Goal: Communication & Community: Answer question/provide support

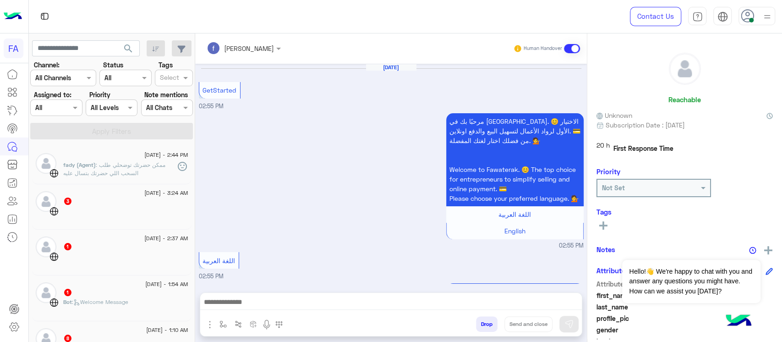
scroll to position [554, 0]
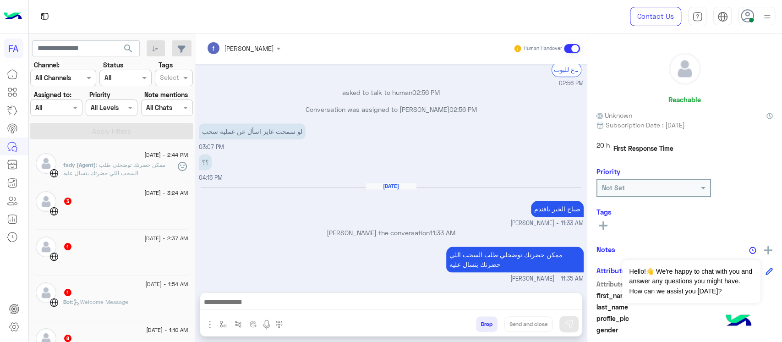
click at [132, 170] on span ": ممكن حضرتك توضحلي طلب السحب اللي حضرتك بتسال عليه" at bounding box center [114, 168] width 102 height 15
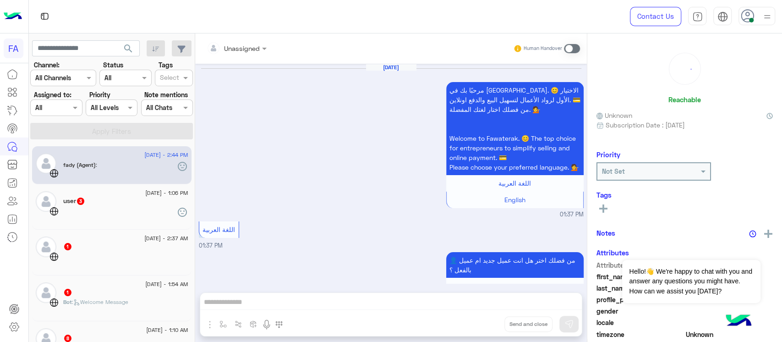
scroll to position [684, 0]
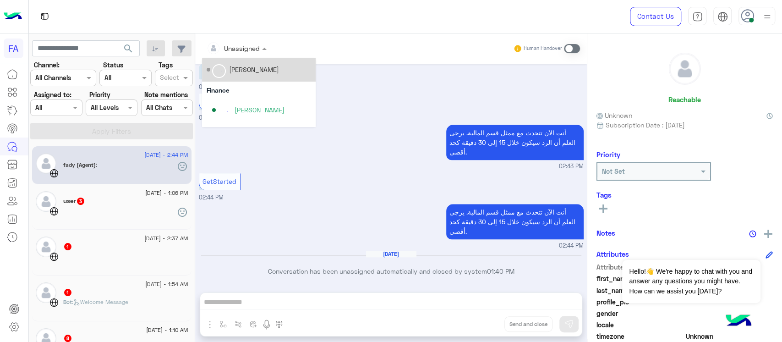
click at [252, 48] on div at bounding box center [236, 48] width 69 height 11
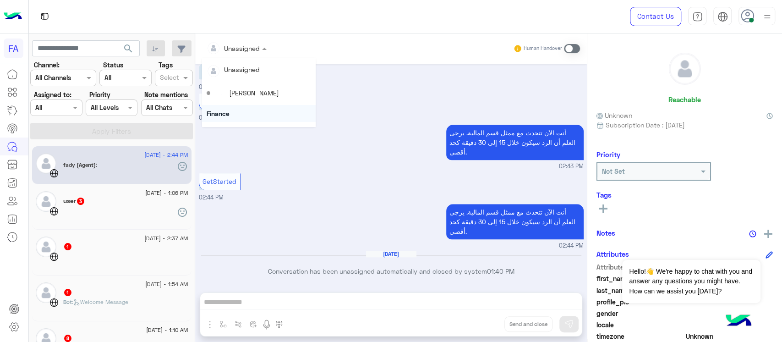
click at [260, 114] on div "Finance" at bounding box center [259, 113] width 114 height 17
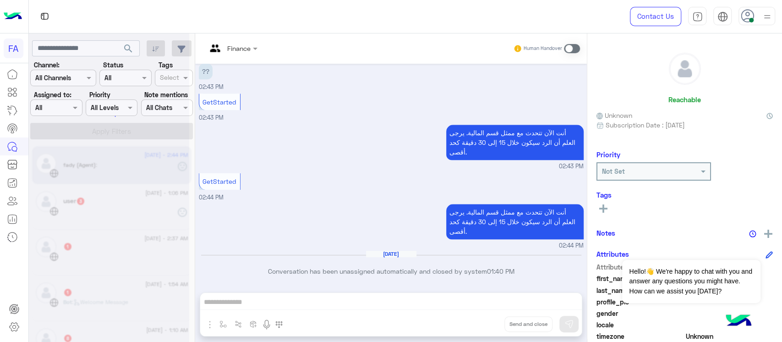
scroll to position [701, 0]
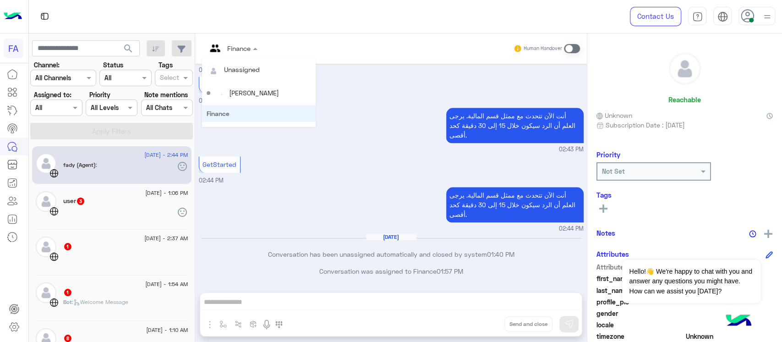
click at [242, 50] on div at bounding box center [232, 48] width 60 height 11
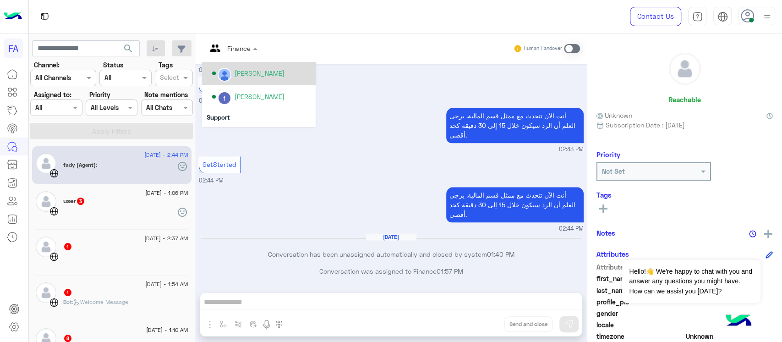
click at [258, 76] on div "[PERSON_NAME]" at bounding box center [260, 73] width 50 height 10
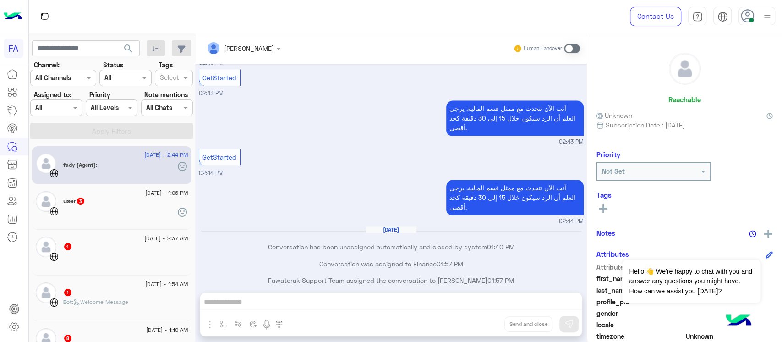
scroll to position [718, 0]
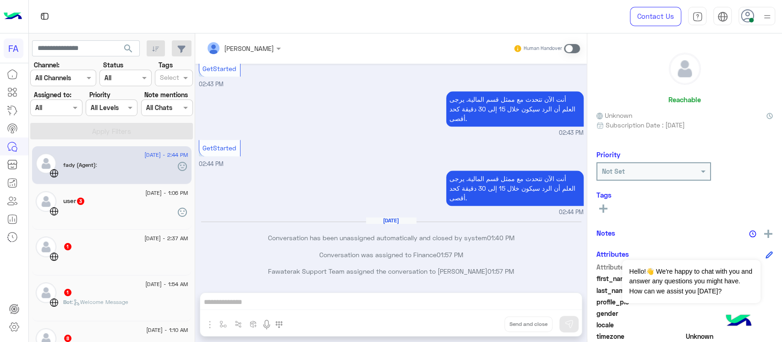
click at [142, 204] on div "user 3" at bounding box center [125, 202] width 125 height 10
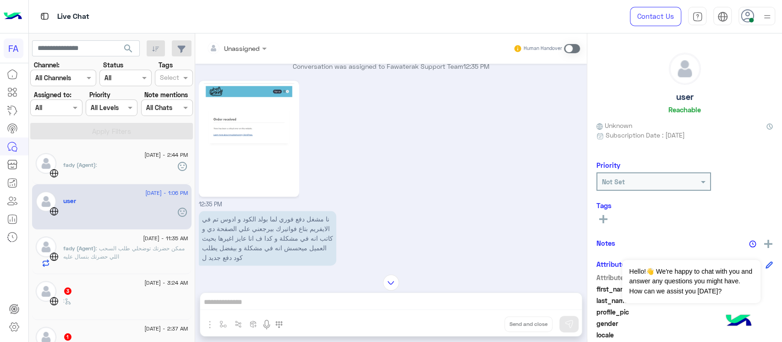
scroll to position [712, 0]
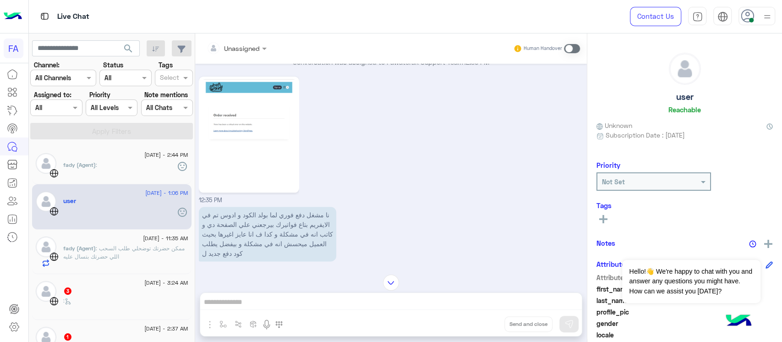
click at [270, 227] on p "نا مشغل دفع فوري لما بولد الكود و ادوس تم في الايفريم بتاع فواتيرك بيرجعني علي …" at bounding box center [267, 234] width 137 height 55
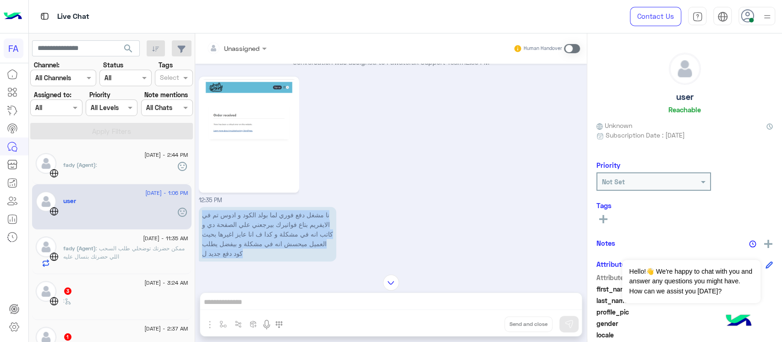
click at [270, 227] on p "نا مشغل دفع فوري لما بولد الكود و ادوس تم في الايفريم بتاع فواتيرك بيرجعني علي …" at bounding box center [267, 234] width 137 height 55
click at [260, 138] on img at bounding box center [249, 134] width 96 height 111
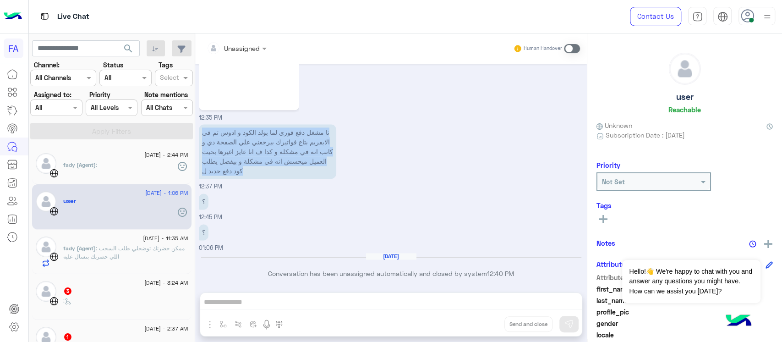
copy app-message "نا مشغل دفع فوري لما بولد الكود و ادوس تم في الايفريم بتاع فواتيرك بيرجعني علي …"
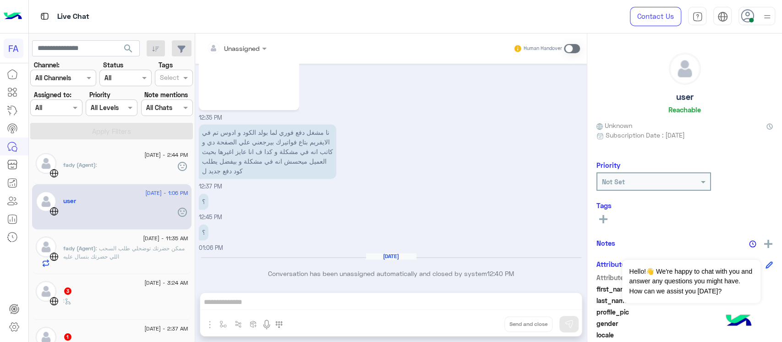
click at [126, 184] on div "[DATE] - 1:06 PM user" at bounding box center [111, 207] width 159 height 46
click at [279, 66] on img at bounding box center [249, 51] width 96 height 111
click at [100, 252] on p "fady (Agent) : ممكن حضرتك توضحلي طلب السحب اللي حضرتك بتسال عليه" at bounding box center [125, 252] width 125 height 16
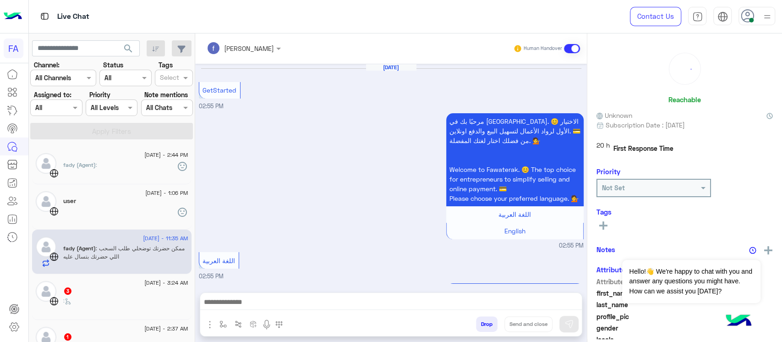
scroll to position [554, 0]
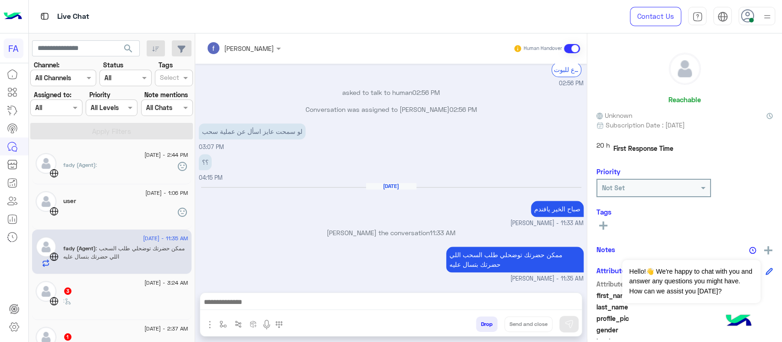
click at [91, 284] on div "[DATE] - 3:24 AM" at bounding box center [125, 284] width 125 height 6
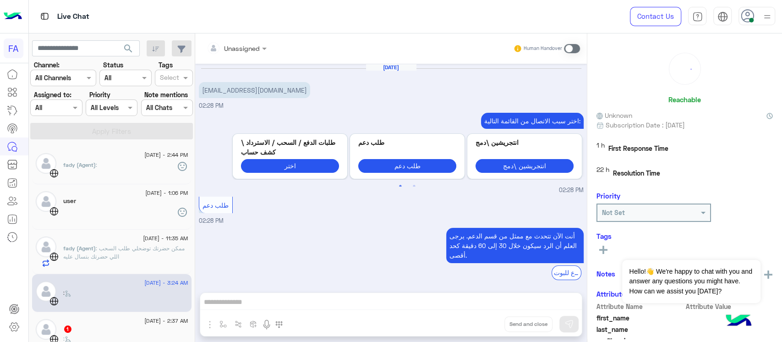
scroll to position [506, 0]
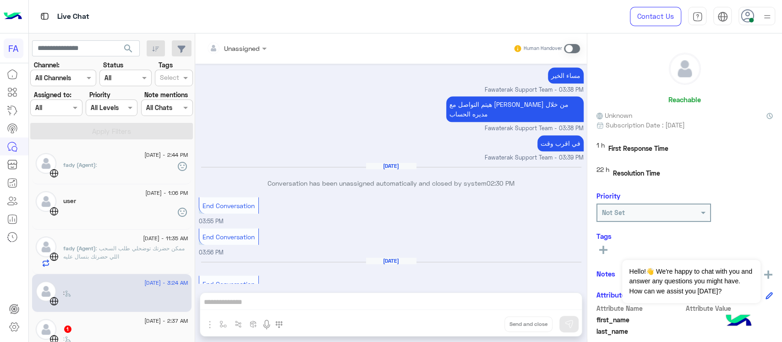
drag, startPoint x: 191, startPoint y: 171, endPoint x: 193, endPoint y: 191, distance: 19.8
click at [193, 191] on div "[DATE] - 2:44 PM fady (Agent) : [DATE] - 1:06 PM user [DATE] - 11:35 AM fady (A…" at bounding box center [112, 244] width 166 height 203
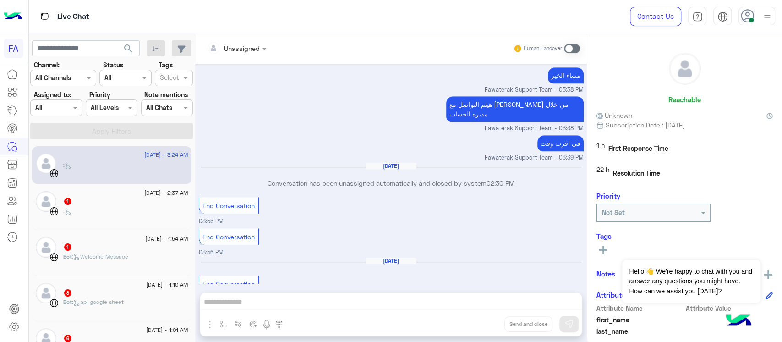
scroll to position [121, 0]
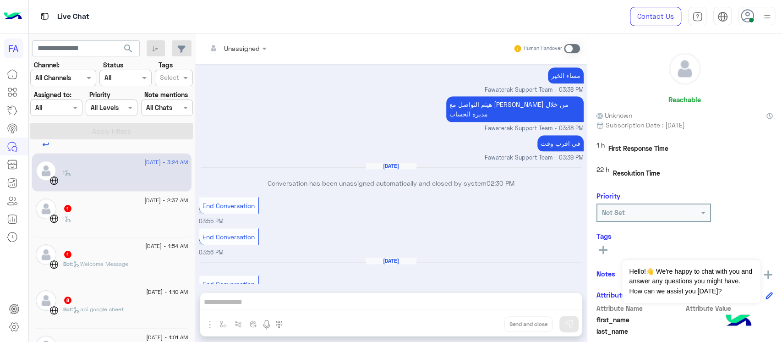
click at [83, 220] on div ":" at bounding box center [125, 222] width 125 height 16
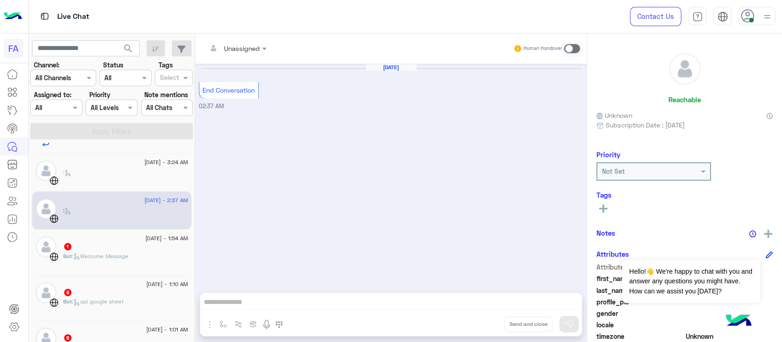
click at [81, 244] on div "1" at bounding box center [125, 247] width 125 height 10
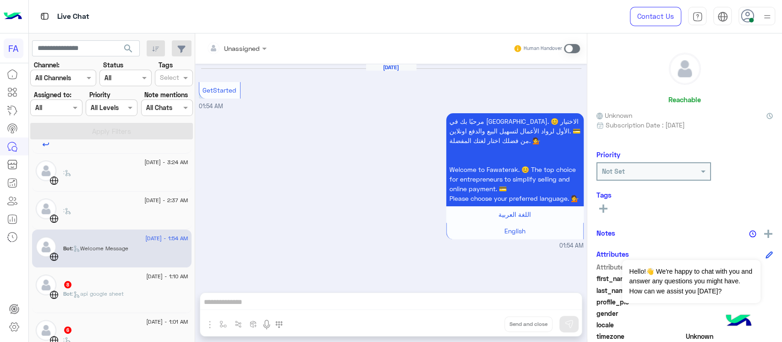
click at [81, 277] on div "[DATE] - 1:10 AM" at bounding box center [125, 277] width 125 height 6
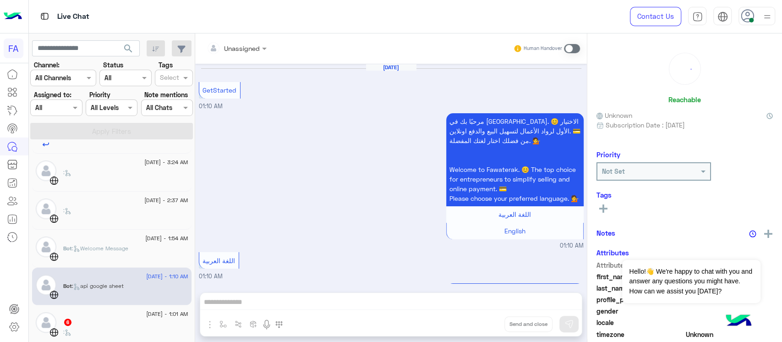
scroll to position [538, 0]
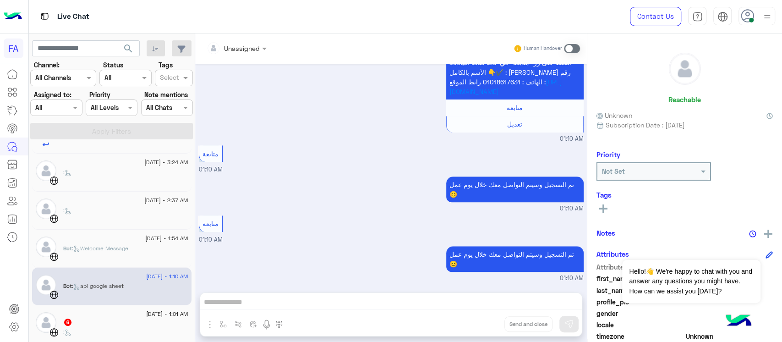
click at [92, 324] on div "6" at bounding box center [125, 323] width 125 height 10
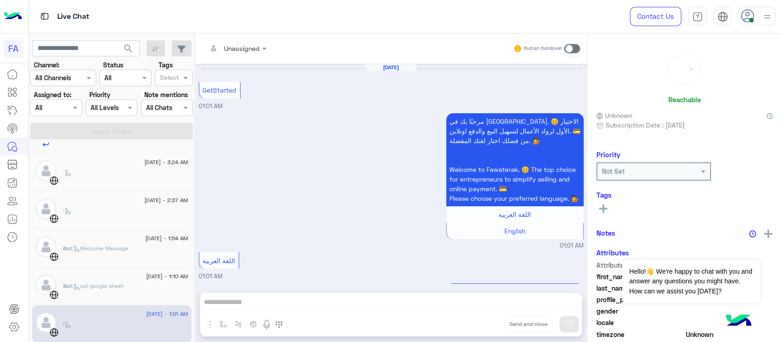
scroll to position [298, 0]
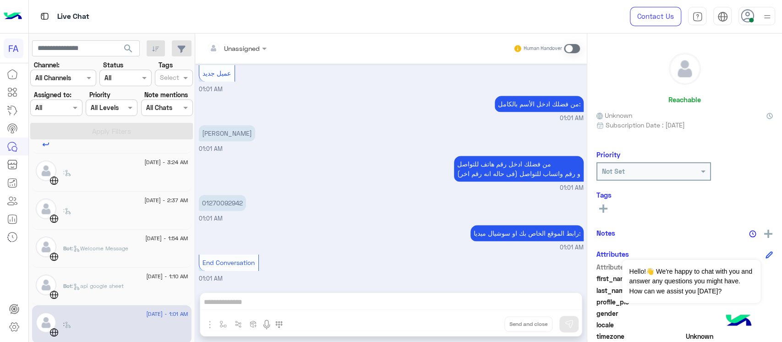
drag, startPoint x: 191, startPoint y: 176, endPoint x: 192, endPoint y: 200, distance: 23.4
click at [192, 200] on div "[DATE] - 2:44 PM fady (Agent) : [DATE] - 1:06 PM user [DATE] - 11:35 AM fady (A…" at bounding box center [112, 244] width 166 height 203
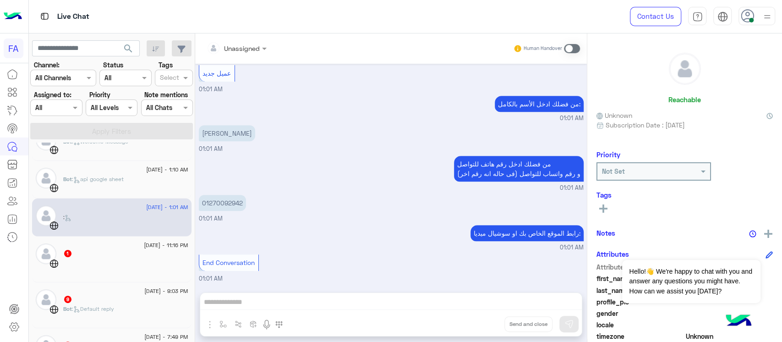
scroll to position [268, 0]
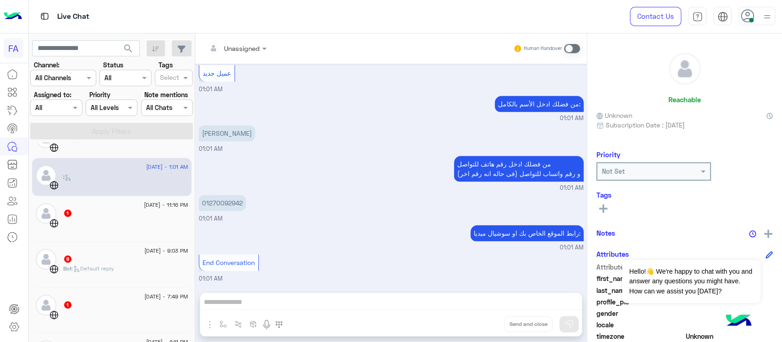
click at [126, 220] on div at bounding box center [125, 227] width 125 height 16
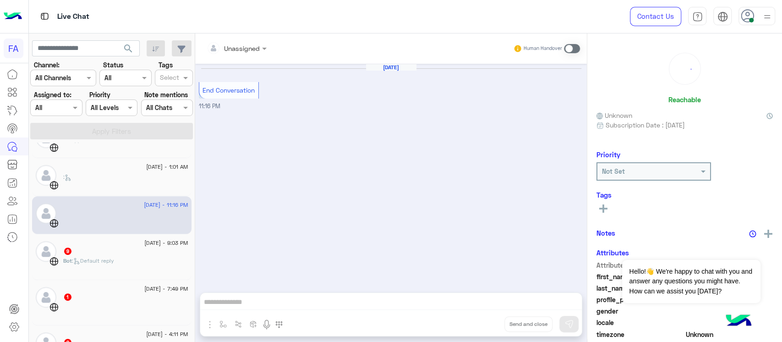
click at [125, 259] on div "Bot : Default reply" at bounding box center [125, 265] width 125 height 16
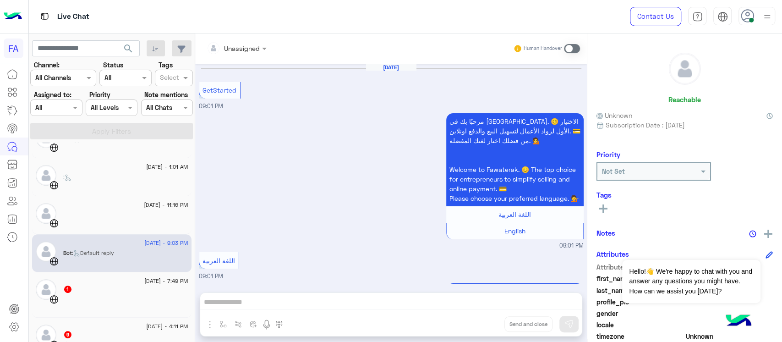
scroll to position [770, 0]
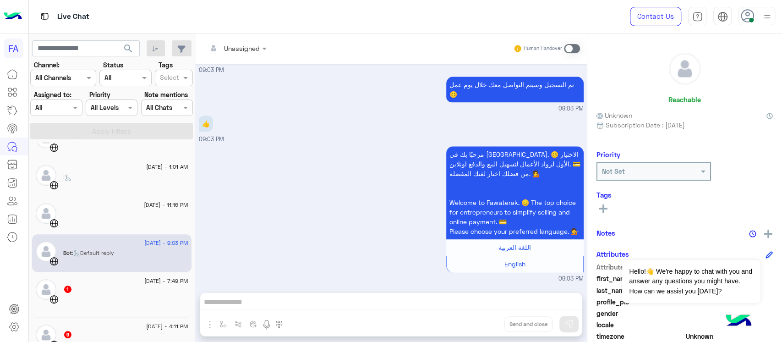
click at [115, 293] on div "1" at bounding box center [125, 290] width 125 height 10
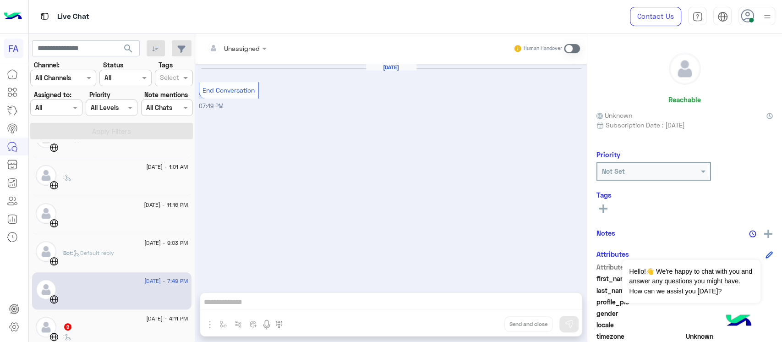
click at [103, 323] on div "9" at bounding box center [125, 328] width 125 height 10
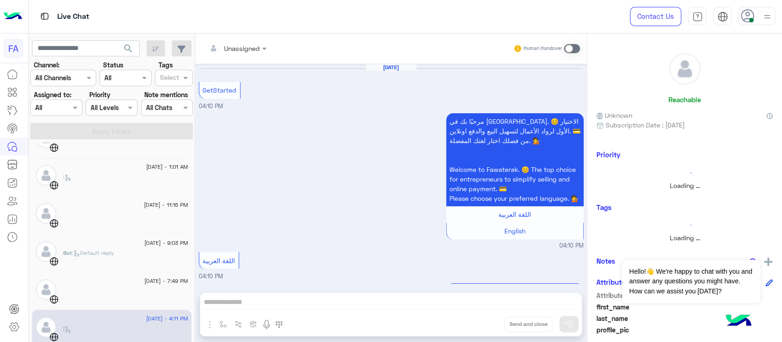
scroll to position [698, 0]
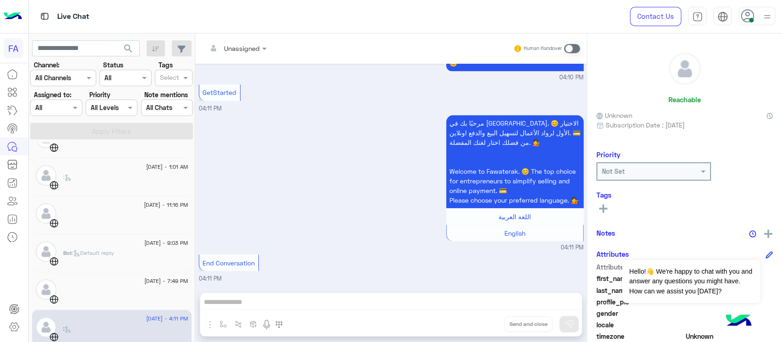
drag, startPoint x: 191, startPoint y: 216, endPoint x: 192, endPoint y: 224, distance: 8.4
click at [192, 224] on div "[DATE] - 2:44 PM fady (Agent) : [DATE] - 1:06 PM user [DATE] - 11:35 AM fady (A…" at bounding box center [112, 244] width 166 height 203
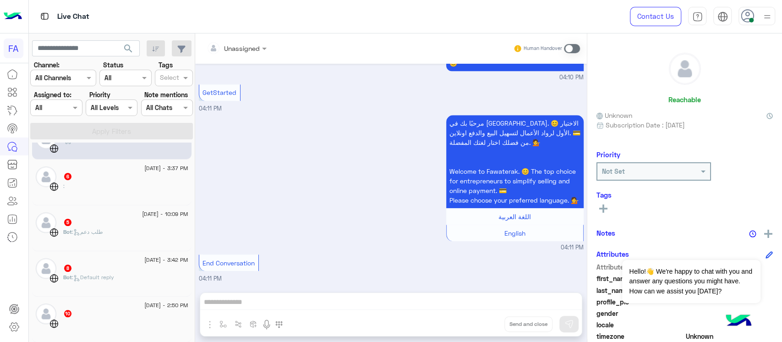
scroll to position [463, 0]
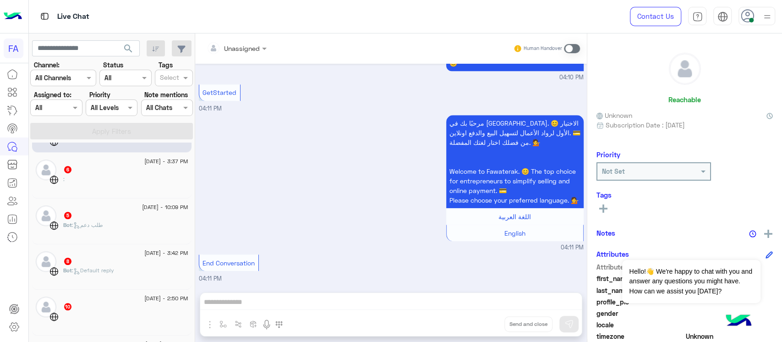
click at [103, 189] on div ":" at bounding box center [125, 183] width 125 height 16
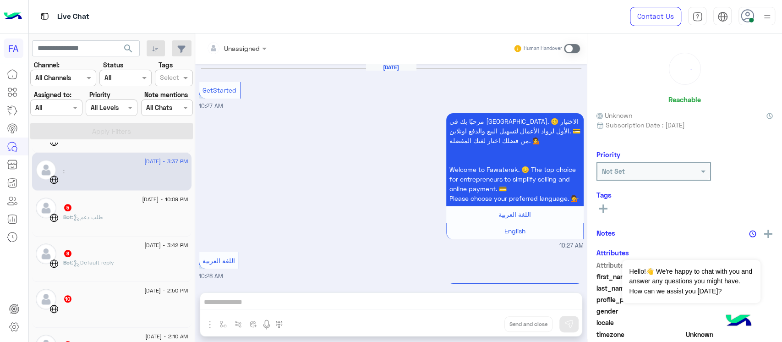
scroll to position [390, 0]
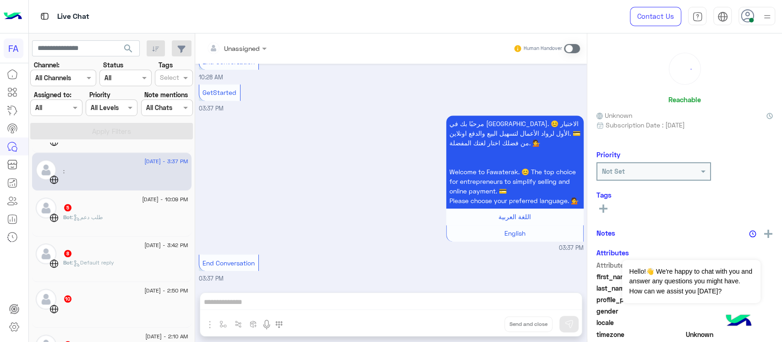
click at [103, 237] on div "[DATE] - 3:42 PM 8 Bot : Default reply" at bounding box center [111, 259] width 159 height 46
click at [104, 228] on div "Bot : طلب دعم" at bounding box center [125, 221] width 125 height 16
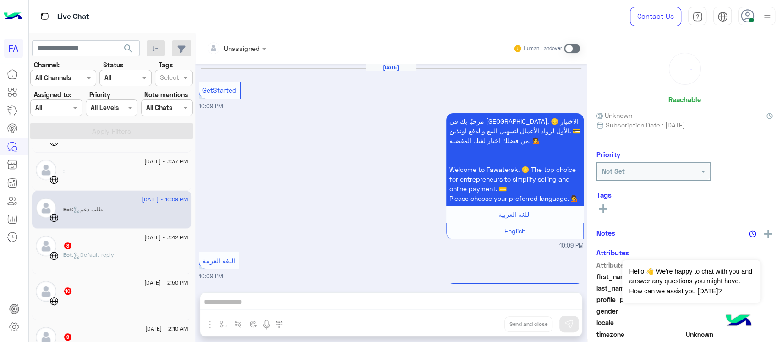
scroll to position [482, 0]
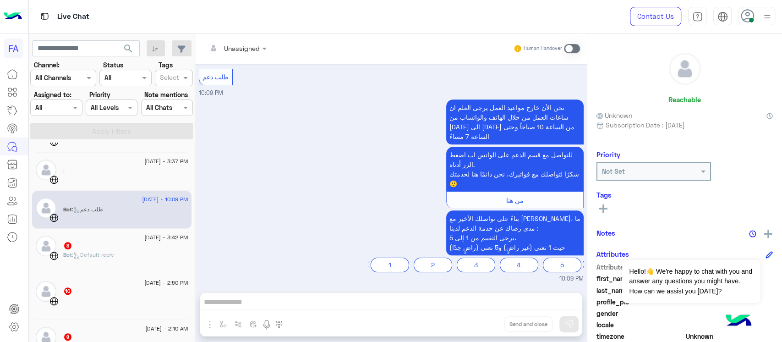
click at [104, 245] on div "8" at bounding box center [125, 246] width 125 height 10
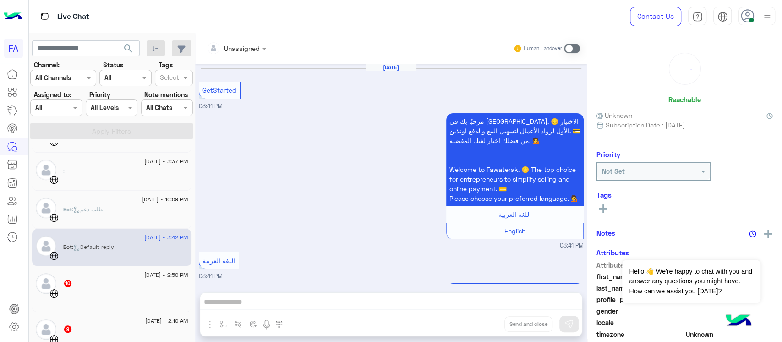
scroll to position [657, 0]
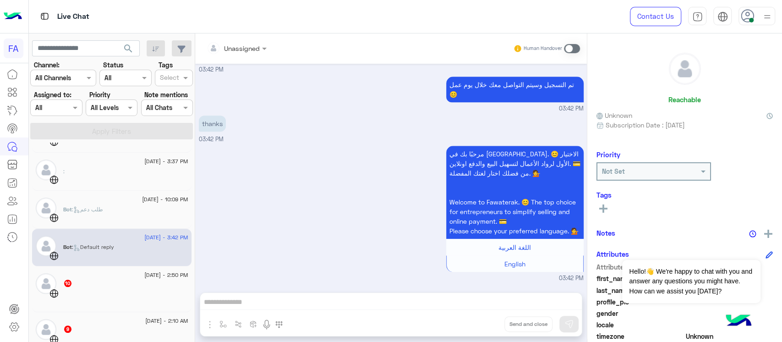
click at [103, 273] on div "[DATE] - 2:50 PM" at bounding box center [125, 276] width 125 height 6
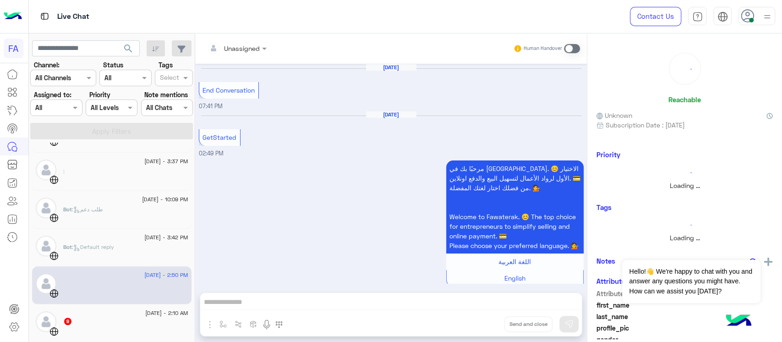
scroll to position [586, 0]
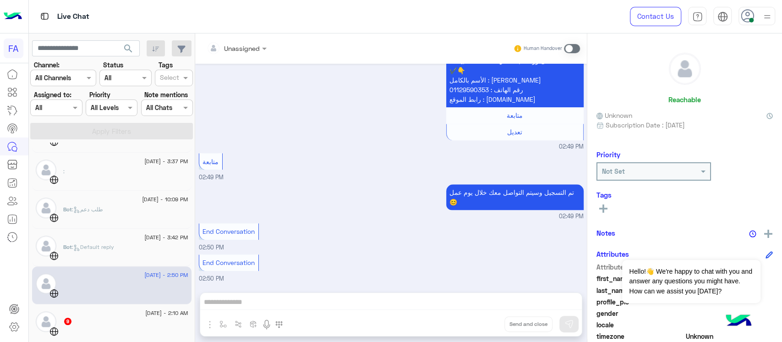
click at [163, 328] on div at bounding box center [125, 335] width 125 height 16
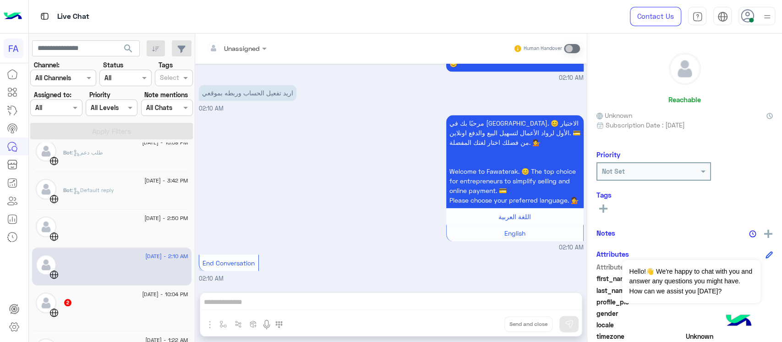
scroll to position [522, 0]
click at [87, 296] on div "2" at bounding box center [125, 301] width 125 height 10
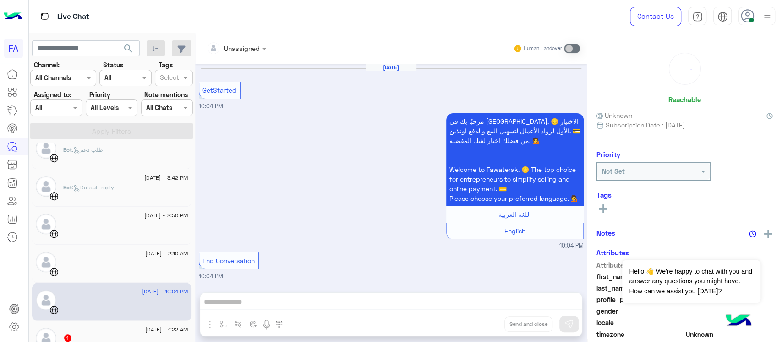
scroll to position [7, 0]
click at [95, 322] on div "[DATE] - 1:22 AM 1" at bounding box center [111, 344] width 159 height 46
click at [101, 330] on div "[DATE] - 1:22 AM" at bounding box center [125, 331] width 125 height 6
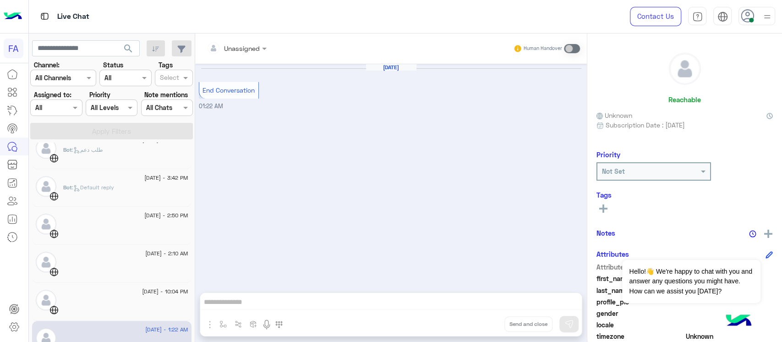
click at [131, 153] on div "Bot : طلب دعم" at bounding box center [125, 154] width 125 height 16
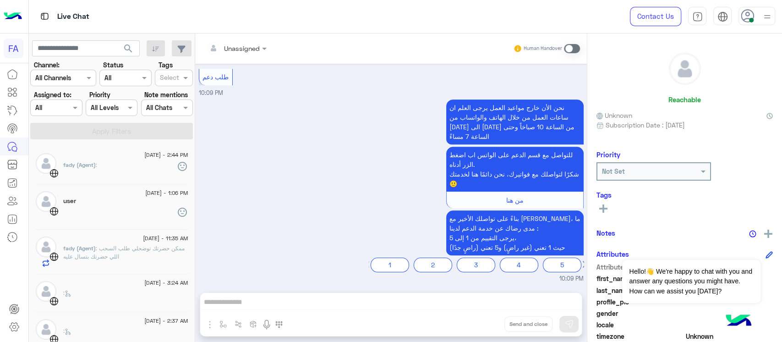
click at [91, 210] on div at bounding box center [125, 214] width 125 height 16
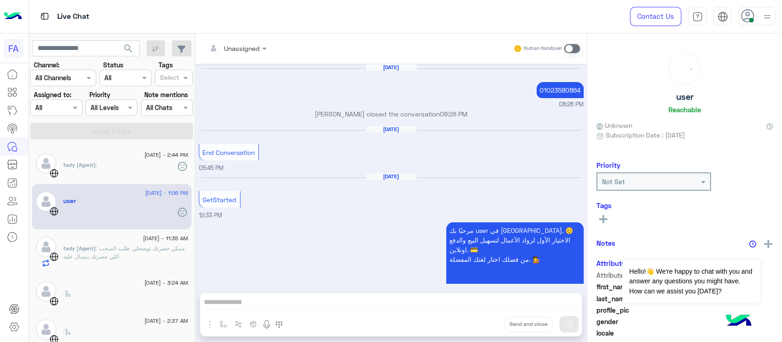
scroll to position [794, 0]
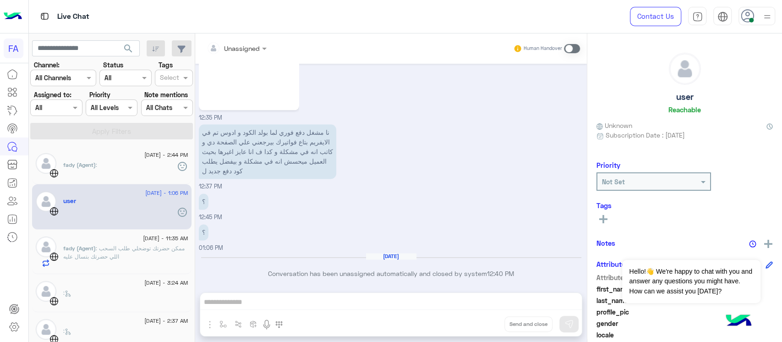
click at [579, 49] on div "Unassigned Human Handover" at bounding box center [391, 48] width 392 height 30
click at [579, 49] on span at bounding box center [572, 48] width 16 height 9
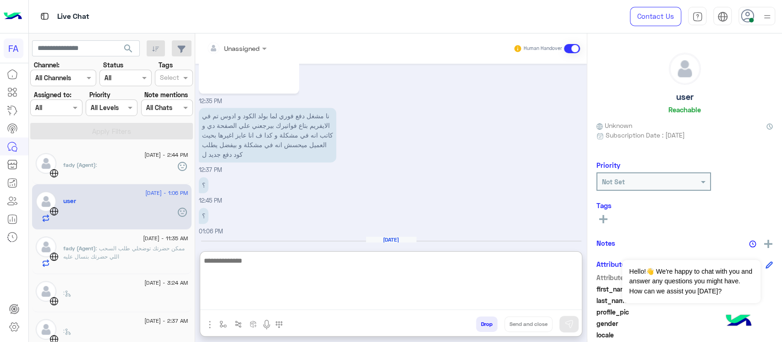
click at [360, 304] on textarea at bounding box center [391, 282] width 382 height 55
type textarea "**********"
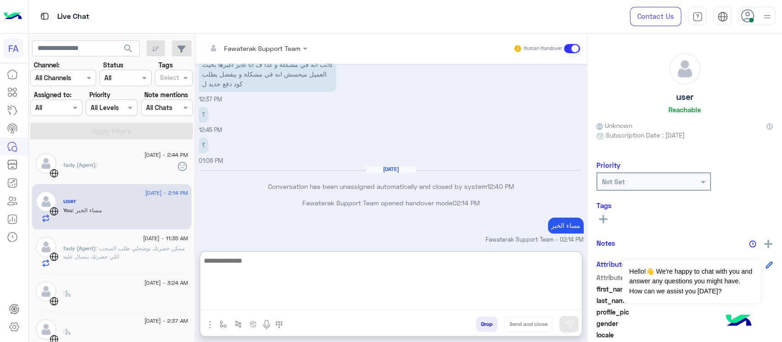
scroll to position [898, 0]
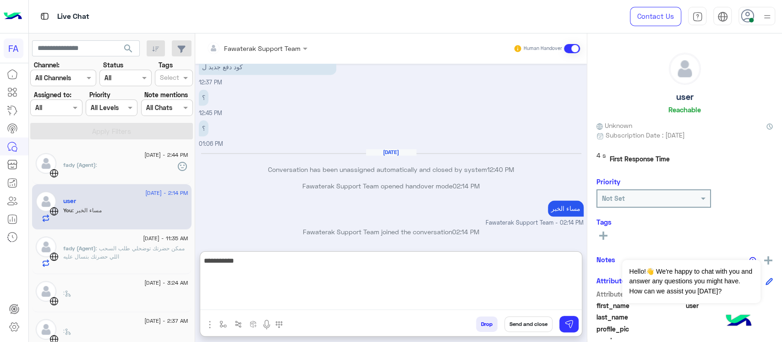
type textarea "**********"
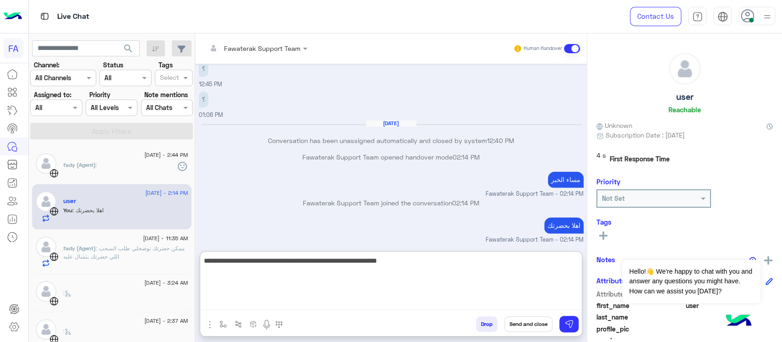
drag, startPoint x: 360, startPoint y: 266, endPoint x: 367, endPoint y: 263, distance: 6.8
click at [367, 263] on textarea "**********" at bounding box center [391, 282] width 382 height 55
type textarea "**********"
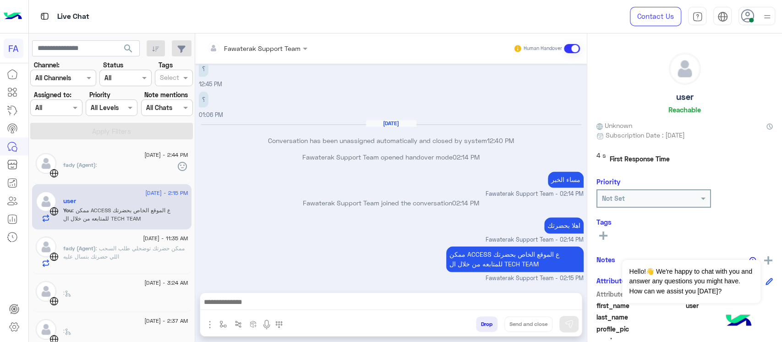
scroll to position [924, 0]
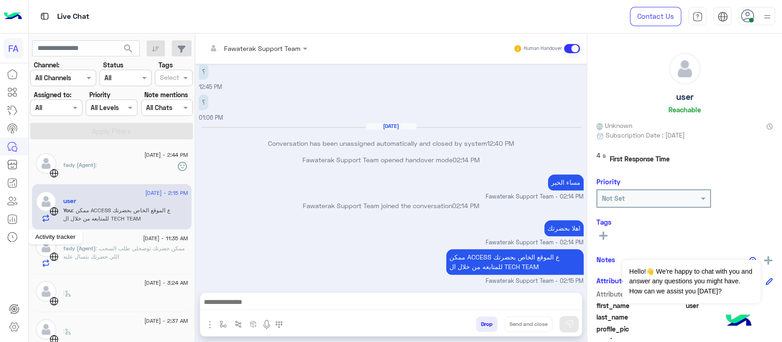
click at [0, 244] on link at bounding box center [12, 237] width 25 height 18
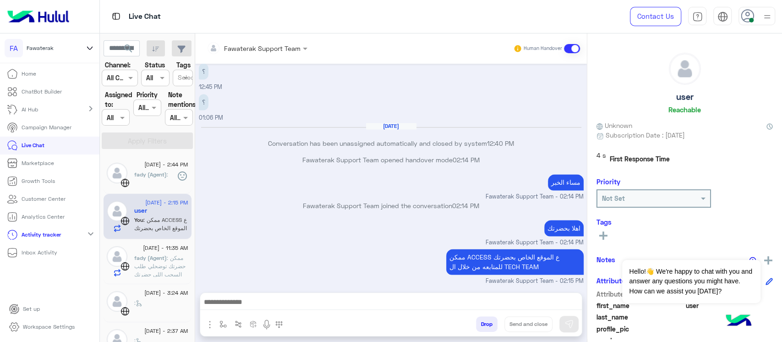
click at [91, 53] on icon at bounding box center [90, 48] width 10 height 11
click at [112, 2] on div "Live Chat" at bounding box center [327, 16] width 455 height 33
click at [117, 15] on img at bounding box center [115, 16] width 11 height 11
